Goal: Check status

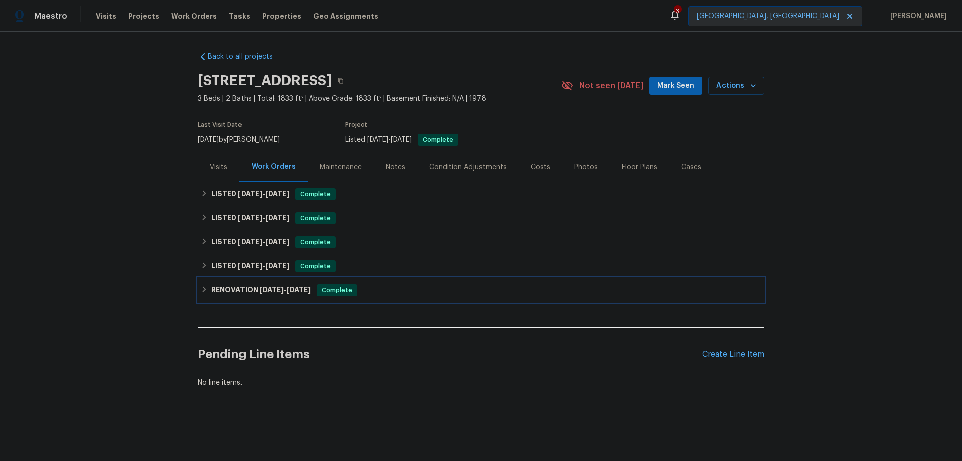
click at [229, 289] on h6 "RENOVATION [DATE] - [DATE]" at bounding box center [261, 290] width 99 height 12
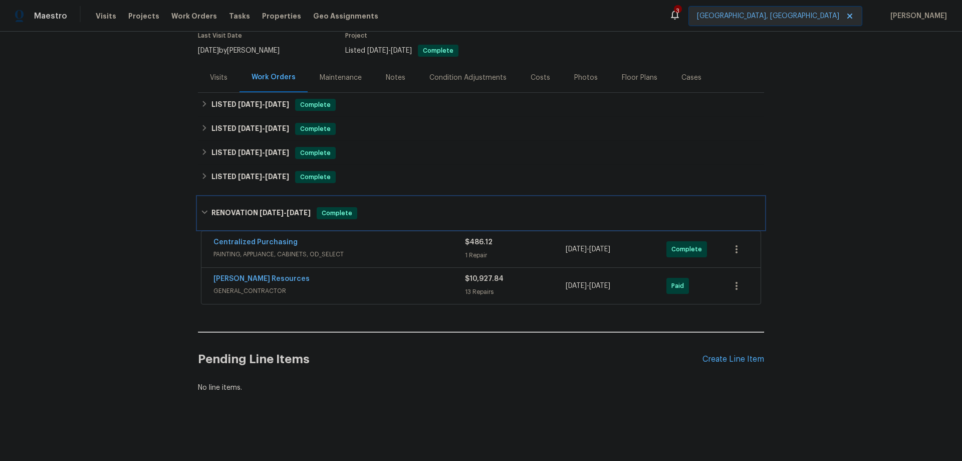
scroll to position [47, 0]
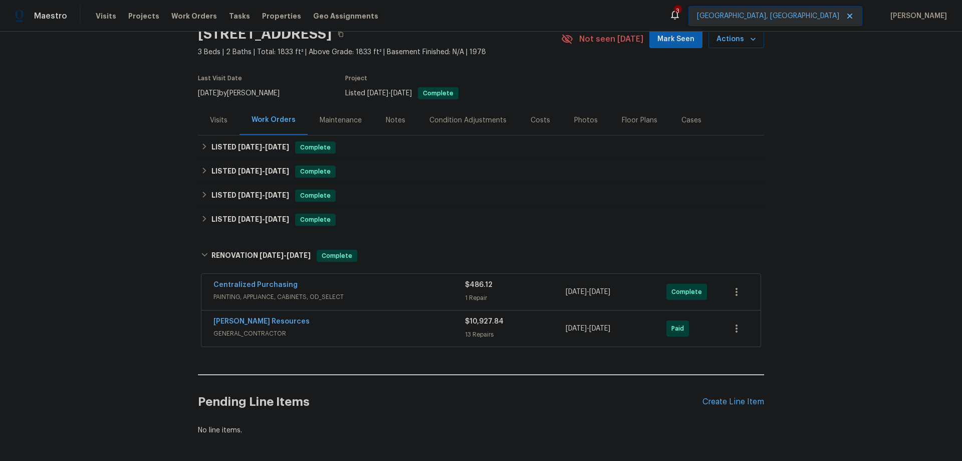
click at [312, 324] on div "[PERSON_NAME] Resources" at bounding box center [340, 322] width 252 height 12
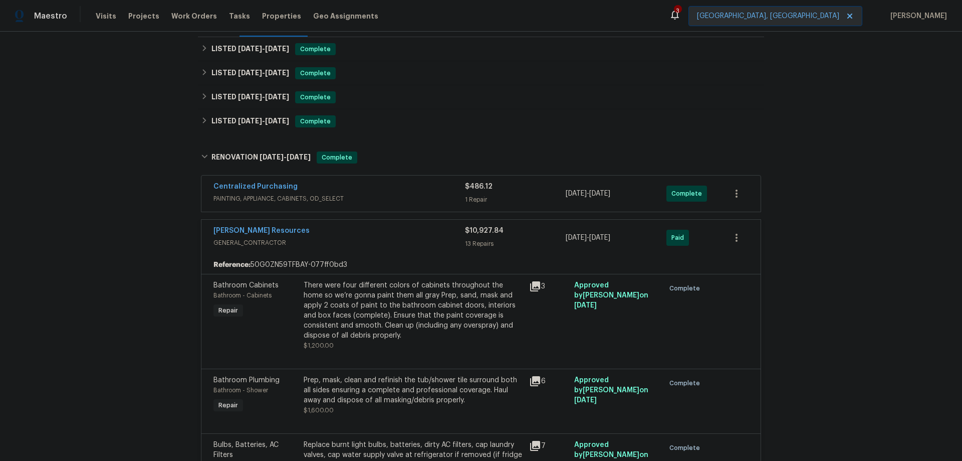
scroll to position [150, 0]
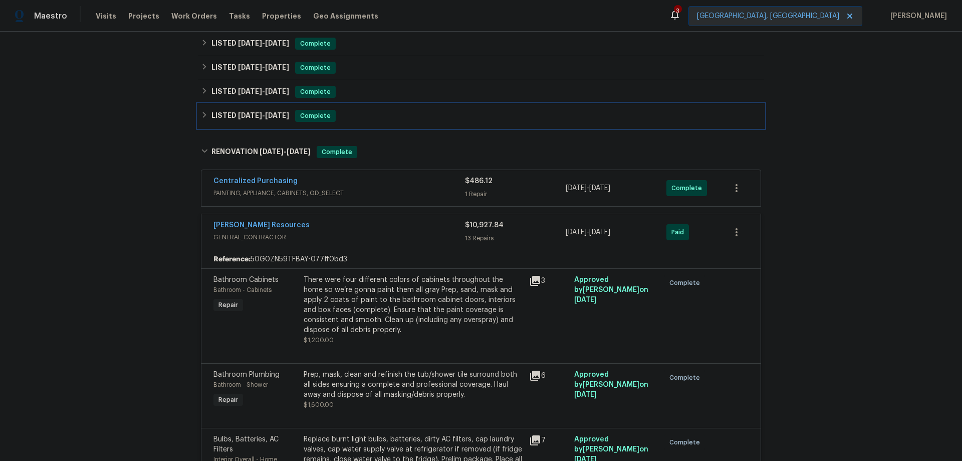
click at [273, 123] on div "LISTED [DATE] - [DATE] Complete" at bounding box center [481, 116] width 566 height 24
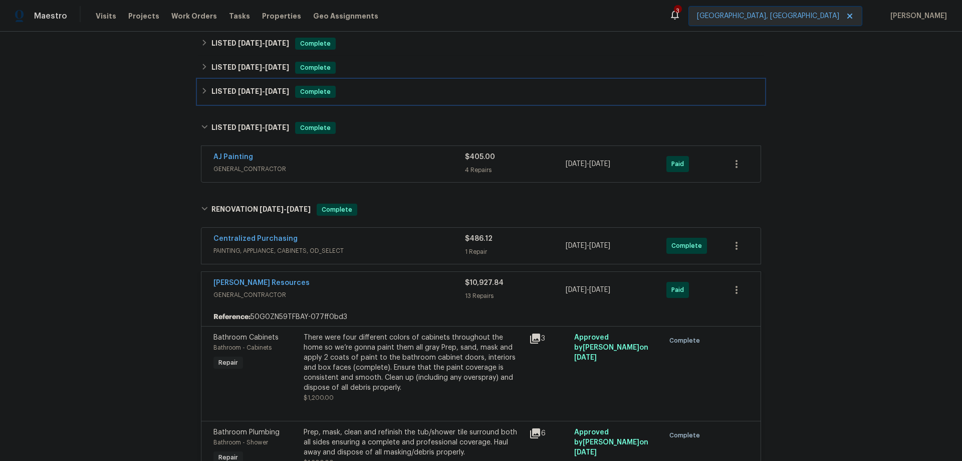
click at [266, 91] on span "[DATE]" at bounding box center [277, 91] width 24 height 7
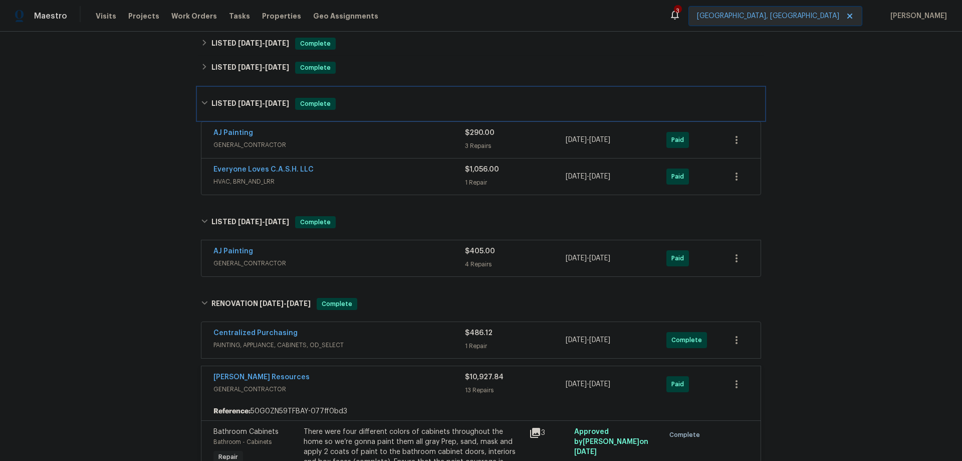
scroll to position [100, 0]
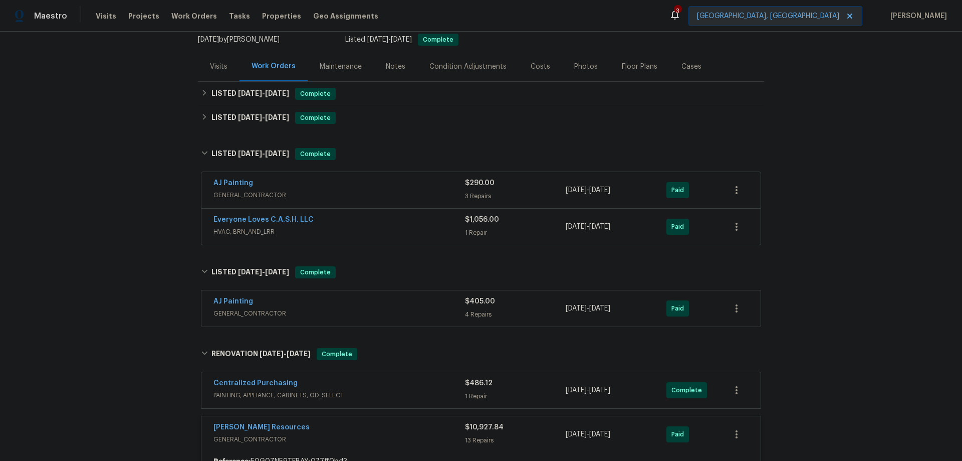
click at [299, 237] on div "Everyone Loves C.A.S.H. LLC HVAC, BRN_AND_LRR" at bounding box center [340, 227] width 252 height 24
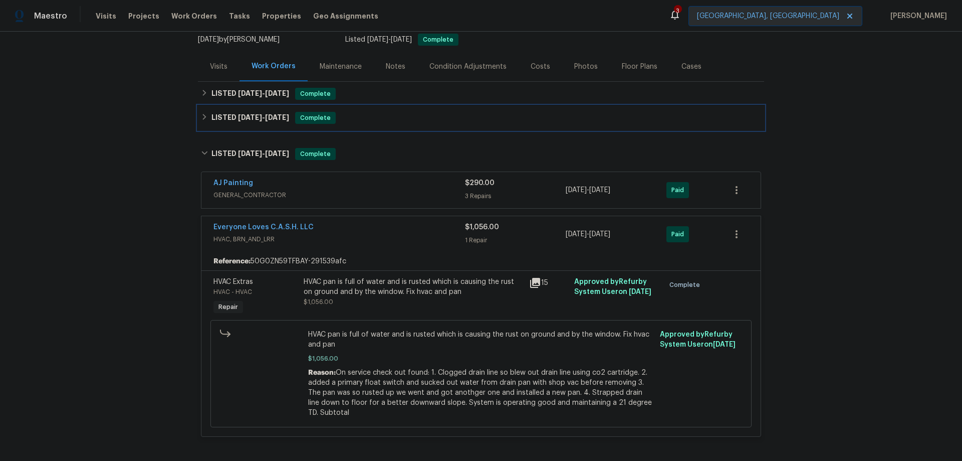
click at [273, 121] on h6 "LISTED [DATE] - [DATE]" at bounding box center [251, 118] width 78 height 12
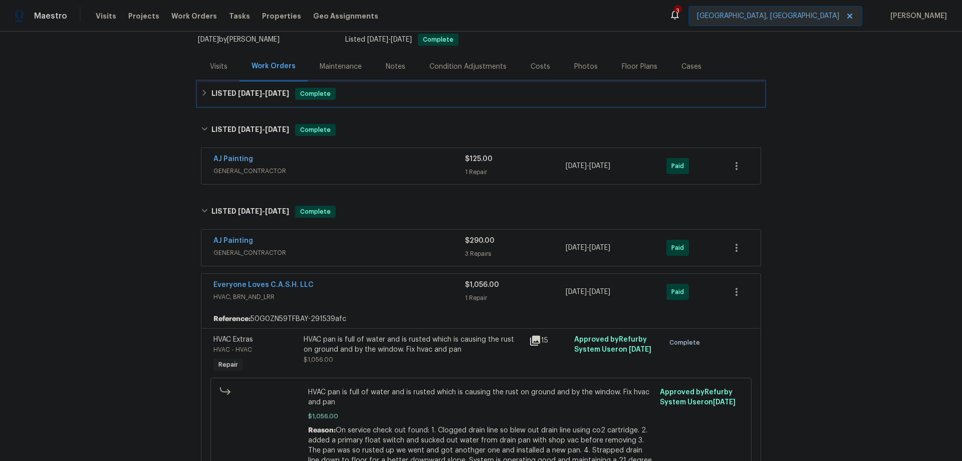
click at [266, 94] on span "[DATE]" at bounding box center [277, 93] width 24 height 7
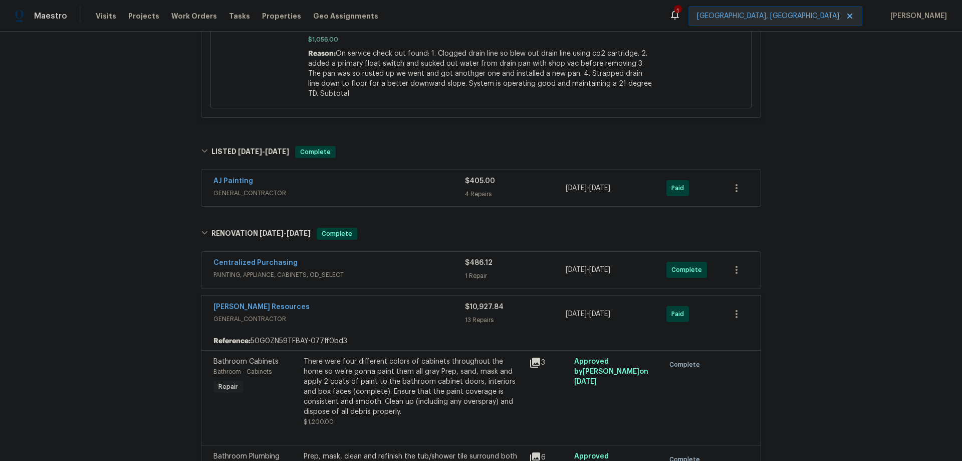
scroll to position [601, 0]
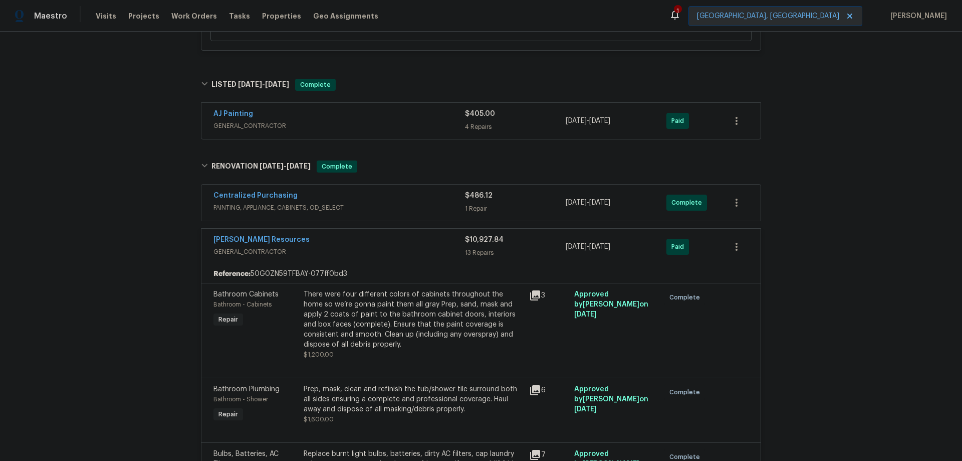
click at [352, 209] on span "PAINTING, APPLIANCE, CABINETS, OD_SELECT" at bounding box center [340, 207] width 252 height 10
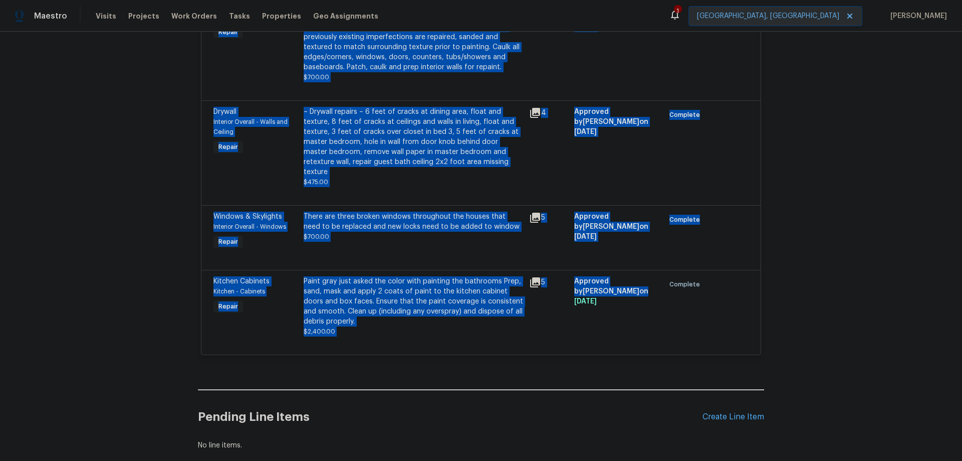
scroll to position [2058, 0]
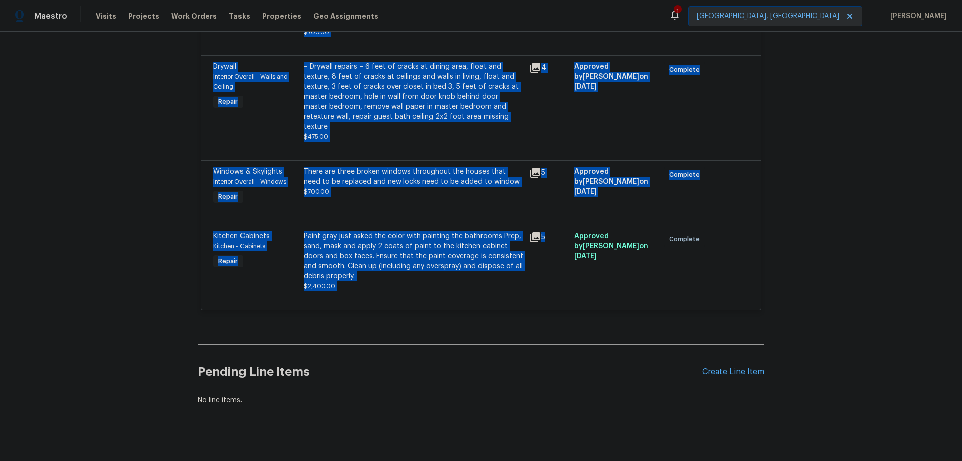
drag, startPoint x: 199, startPoint y: 102, endPoint x: 544, endPoint y: 263, distance: 380.5
copy div "Loremipsumd Sitametcon ADIPISCI, ELITSEDDO, EIUSMODT, IN_UTLABO $681.29 6 Etdol…"
click at [430, 267] on div "Paint gray just asked the color with painting the bathrooms Prep, sand, mask an…" at bounding box center [414, 261] width 220 height 60
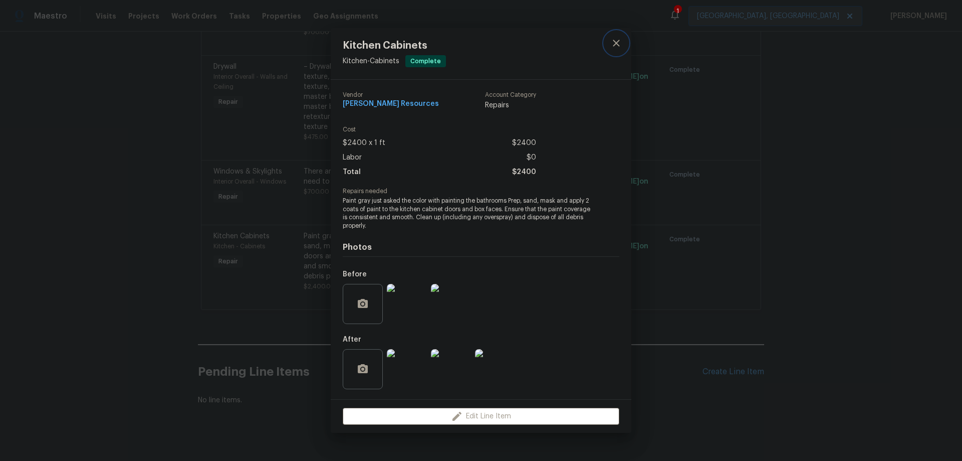
click at [617, 42] on icon "close" at bounding box center [616, 43] width 12 height 12
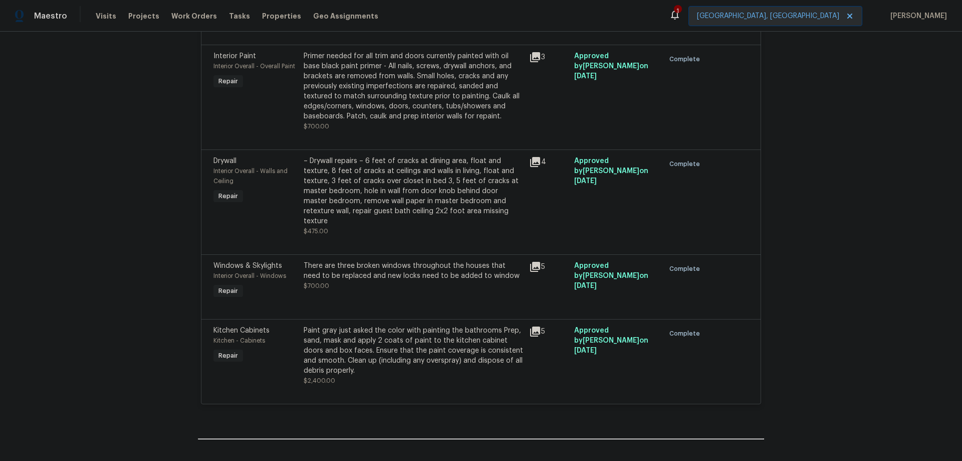
scroll to position [1958, 0]
